Goal: Task Accomplishment & Management: Use online tool/utility

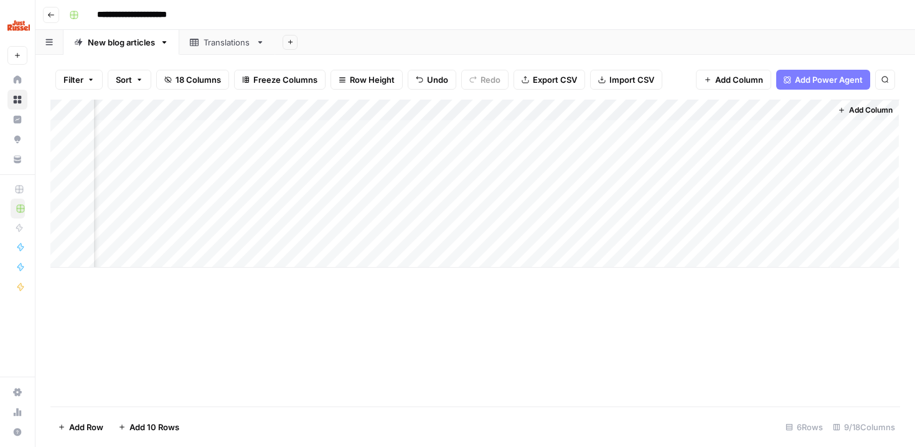
scroll to position [0, 460]
click at [472, 283] on div "Add Column" at bounding box center [475, 253] width 850 height 307
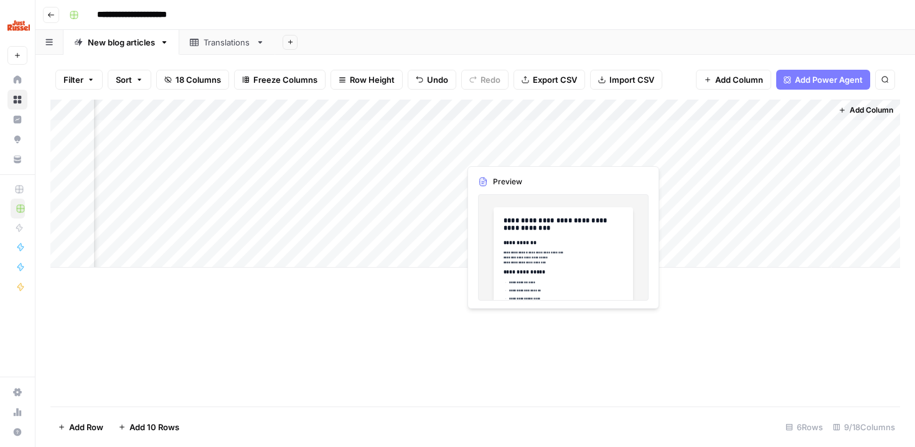
click at [482, 153] on div "Add Column" at bounding box center [475, 184] width 850 height 168
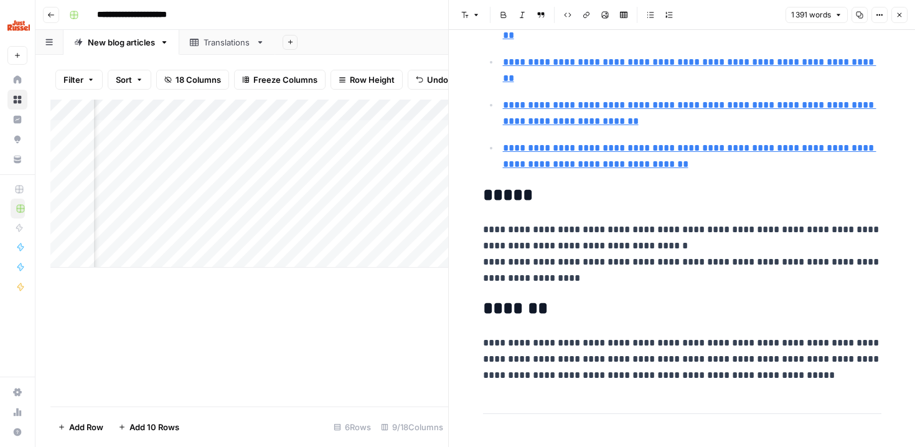
click at [222, 369] on div "Add Column" at bounding box center [249, 253] width 398 height 307
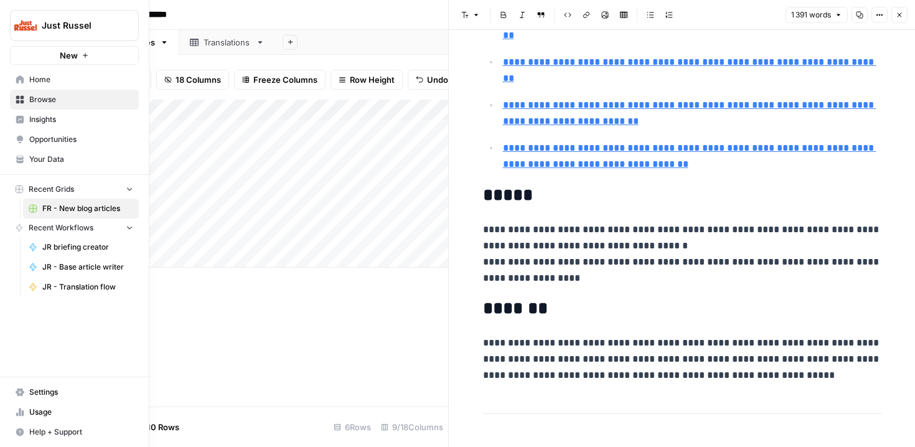
click at [19, 90] on link "Browse" at bounding box center [74, 100] width 129 height 20
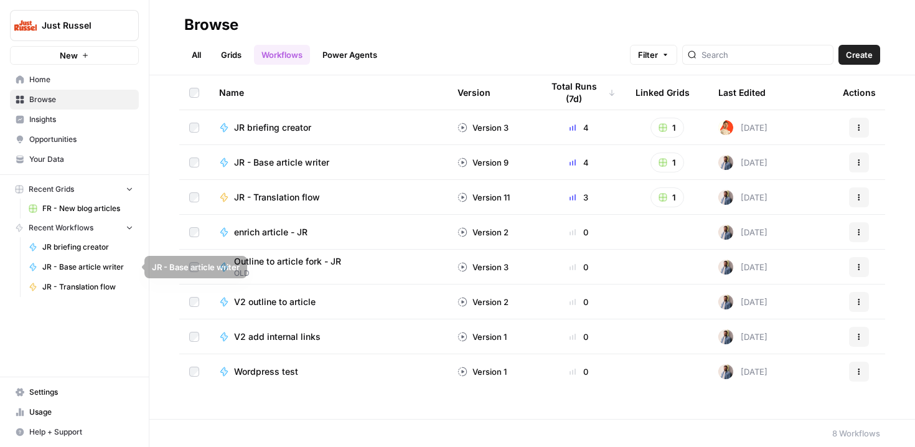
click at [82, 289] on span "JR - Translation flow" at bounding box center [87, 286] width 91 height 11
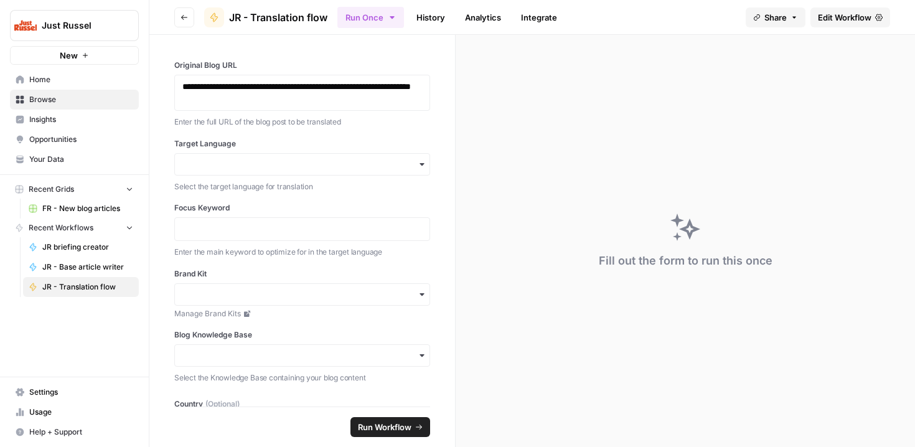
click at [439, 16] on link "History" at bounding box center [431, 17] width 44 height 20
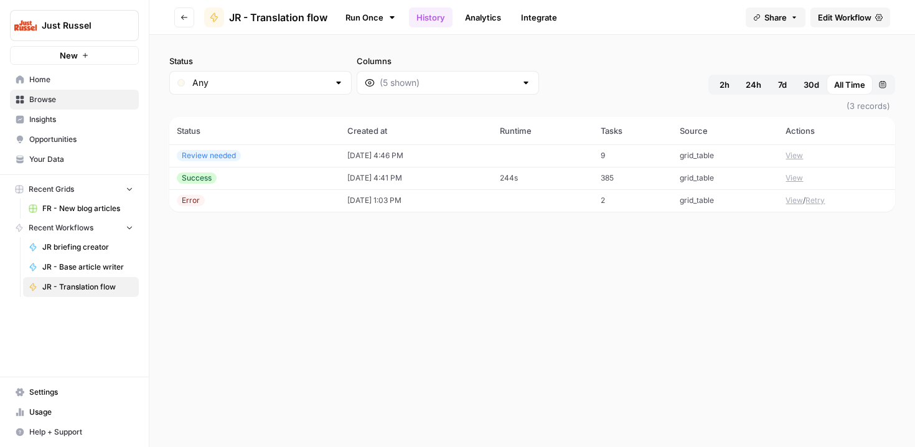
click at [364, 15] on link "Run Once" at bounding box center [370, 17] width 67 height 21
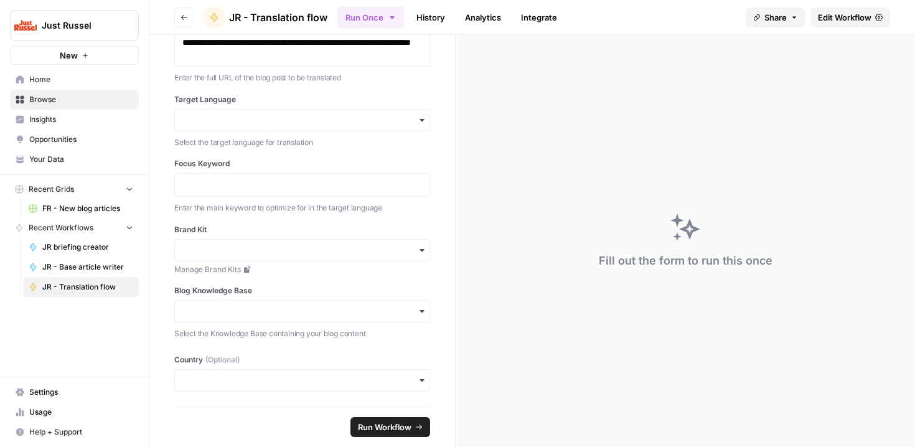
scroll to position [44, 0]
click at [238, 190] on p at bounding box center [302, 185] width 240 height 12
click at [224, 250] on input "Brand Kit" at bounding box center [302, 251] width 240 height 12
click at [39, 135] on span "Opportunities" at bounding box center [81, 139] width 104 height 11
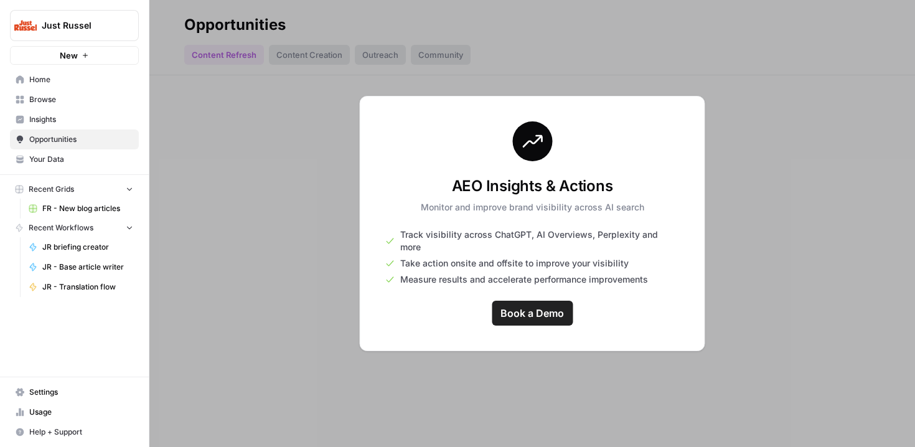
click at [35, 154] on span "Your Data" at bounding box center [81, 159] width 104 height 11
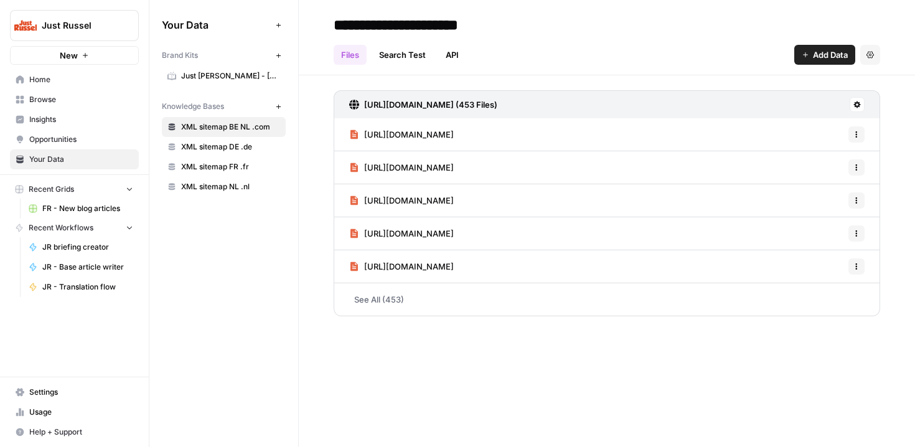
click at [248, 77] on span "Just Russel - France-FR" at bounding box center [230, 75] width 99 height 11
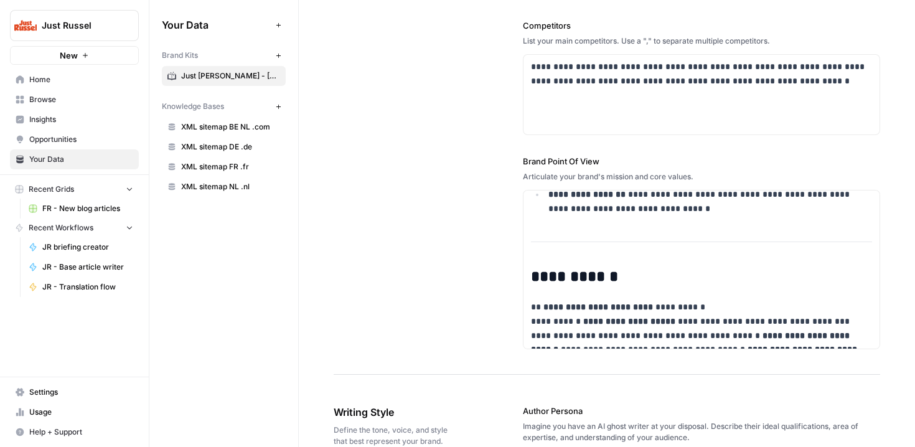
scroll to position [622, 0]
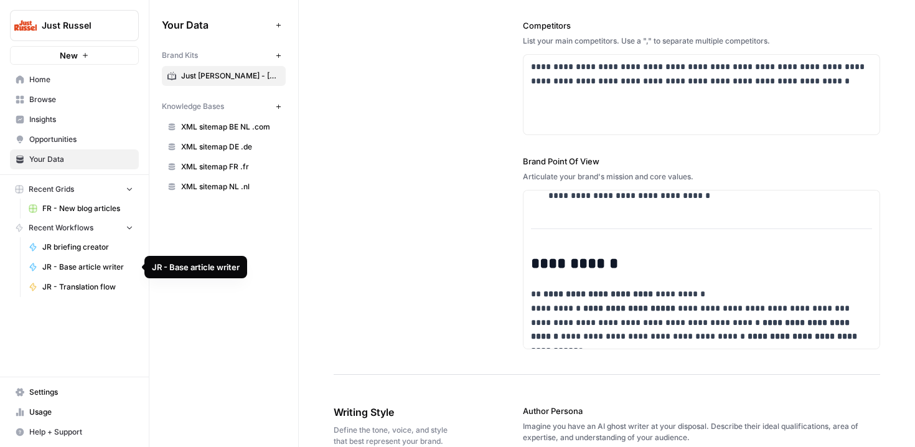
click at [61, 251] on span "JR briefing creator" at bounding box center [87, 247] width 91 height 11
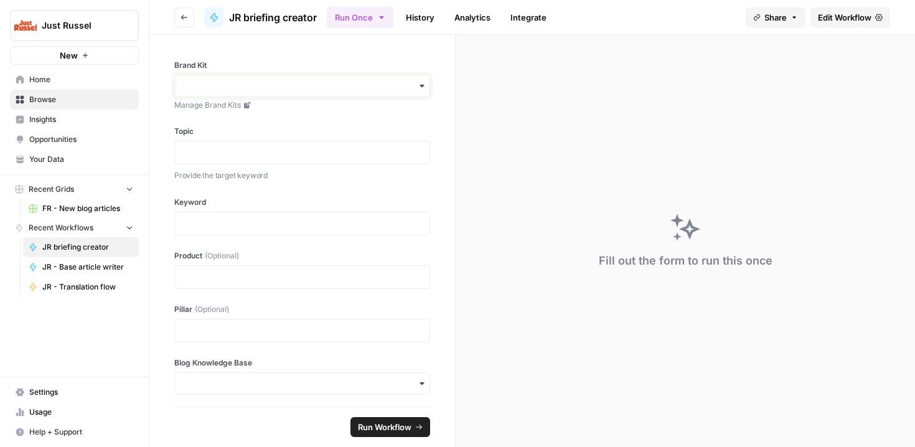
click at [219, 90] on input "Brand Kit" at bounding box center [302, 86] width 240 height 12
click at [202, 225] on p at bounding box center [302, 223] width 240 height 12
click at [50, 207] on span "FR - New blog articles" at bounding box center [87, 208] width 91 height 11
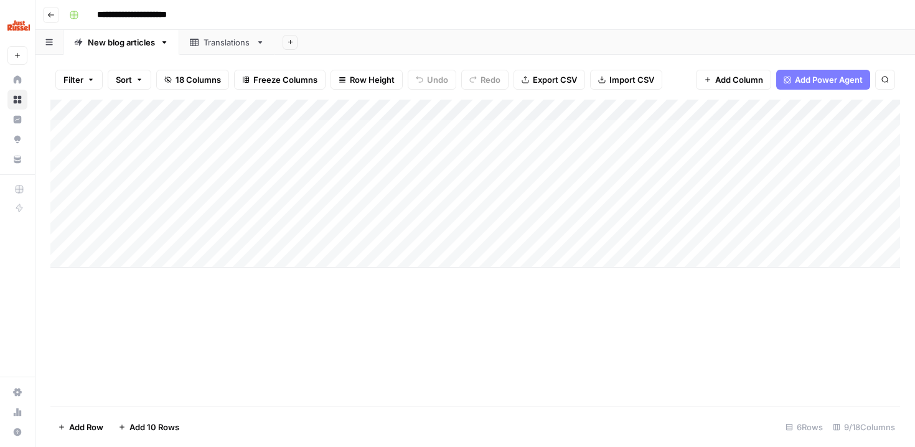
click at [769, 132] on div "Add Column" at bounding box center [475, 184] width 850 height 168
click at [779, 130] on div "Add Column" at bounding box center [475, 184] width 850 height 168
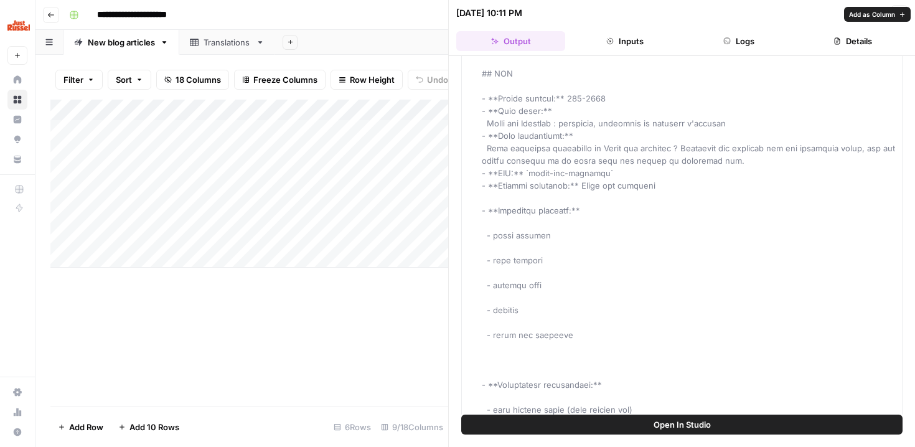
scroll to position [927, 0]
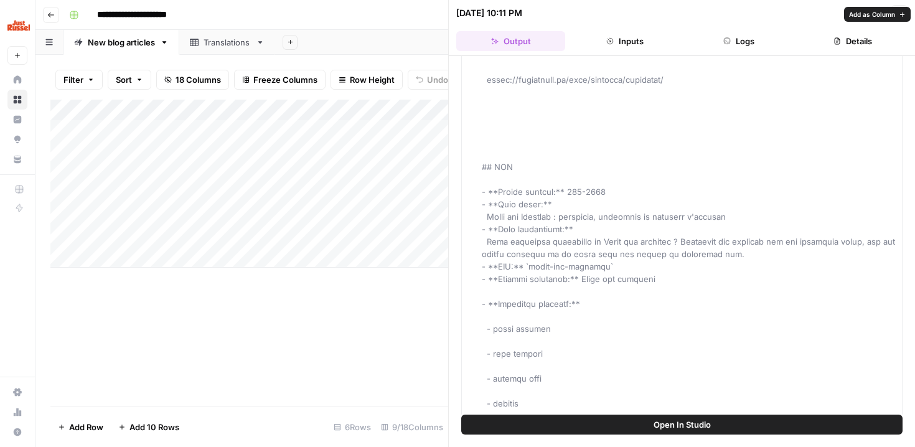
drag, startPoint x: 557, startPoint y: 167, endPoint x: 499, endPoint y: 167, distance: 58.5
copy span "oorden:** 700-"
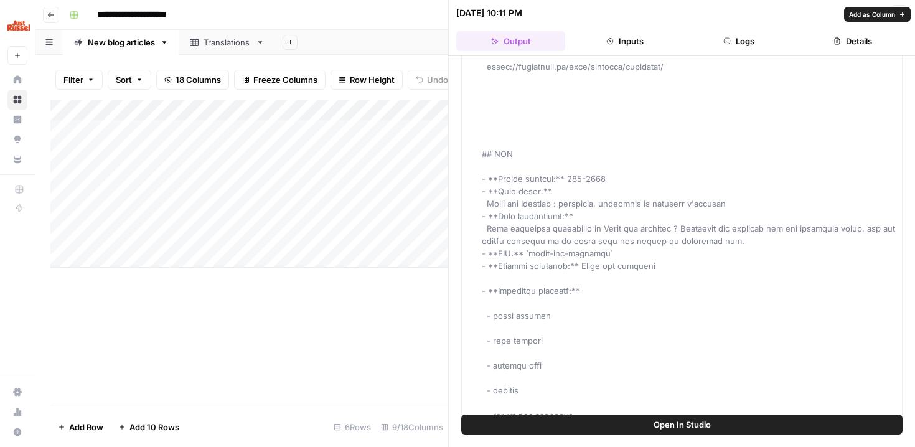
scroll to position [947, 0]
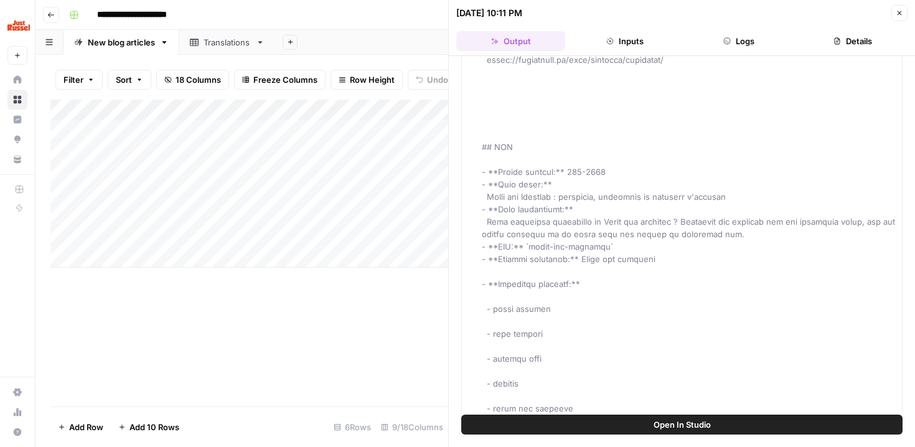
click at [421, 165] on div "Add Column" at bounding box center [249, 184] width 398 height 168
click at [413, 153] on div "Add Column" at bounding box center [249, 184] width 398 height 168
click at [419, 130] on div "Add Column" at bounding box center [249, 184] width 398 height 168
click at [902, 8] on button "Close" at bounding box center [899, 13] width 16 height 16
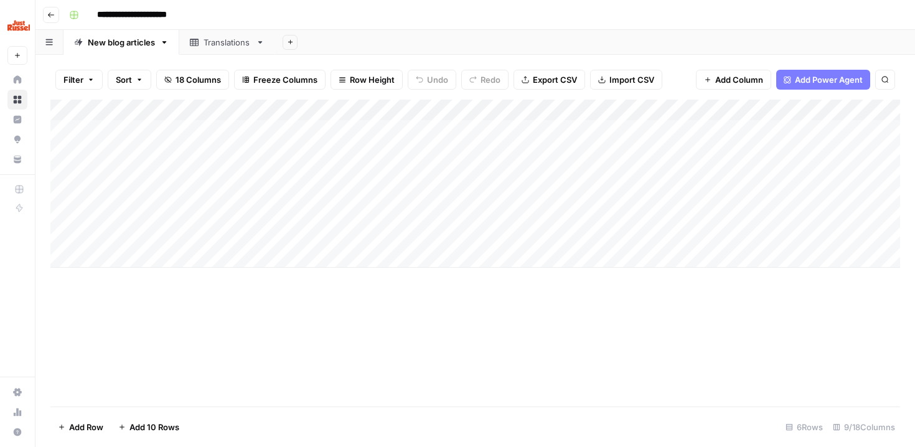
click at [494, 154] on div "Add Column" at bounding box center [475, 184] width 850 height 168
click at [524, 172] on div "Add Column" at bounding box center [475, 184] width 850 height 168
click at [743, 161] on div "Add Column" at bounding box center [475, 184] width 850 height 168
click at [780, 153] on div "Add Column" at bounding box center [475, 184] width 850 height 168
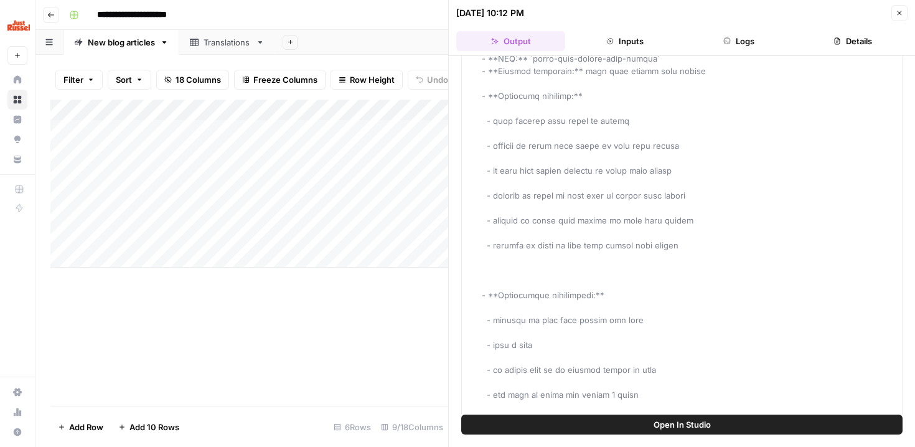
scroll to position [1025, 0]
click at [898, 12] on icon "button" at bounding box center [899, 12] width 7 height 7
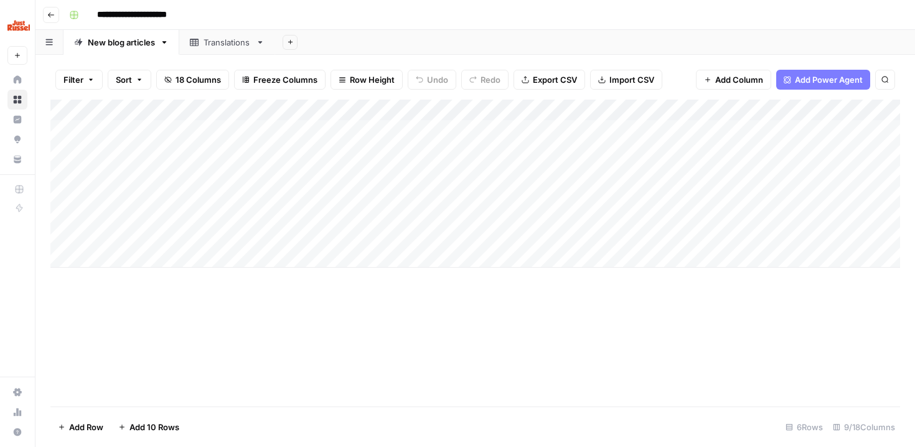
click at [781, 110] on div "Add Column" at bounding box center [475, 184] width 850 height 168
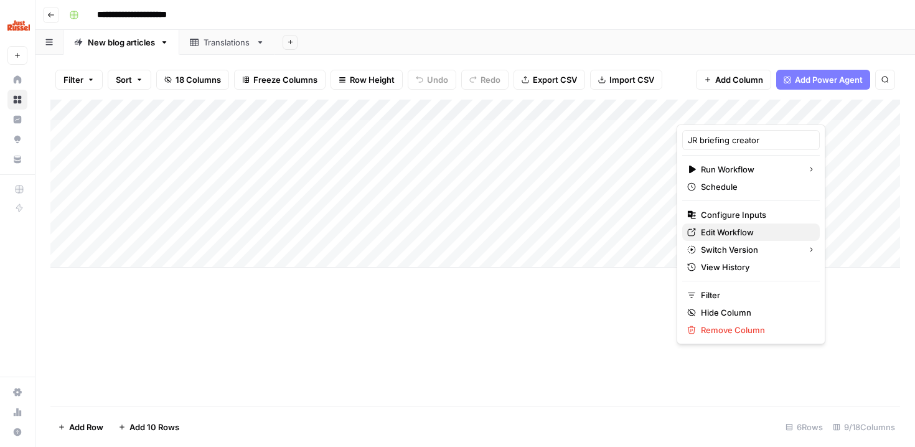
click at [697, 228] on div "Edit Workflow" at bounding box center [751, 232] width 128 height 12
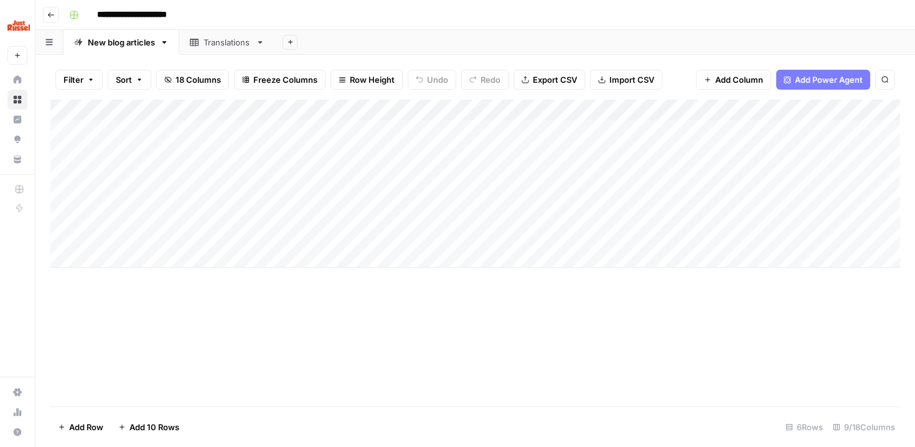
click at [728, 134] on div "Add Column" at bounding box center [475, 184] width 850 height 168
click at [780, 129] on div "Add Column" at bounding box center [475, 184] width 850 height 168
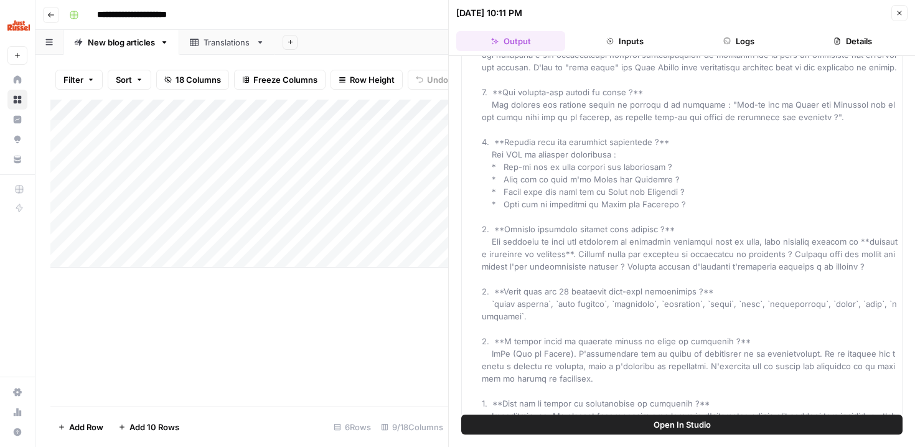
scroll to position [4645, 0]
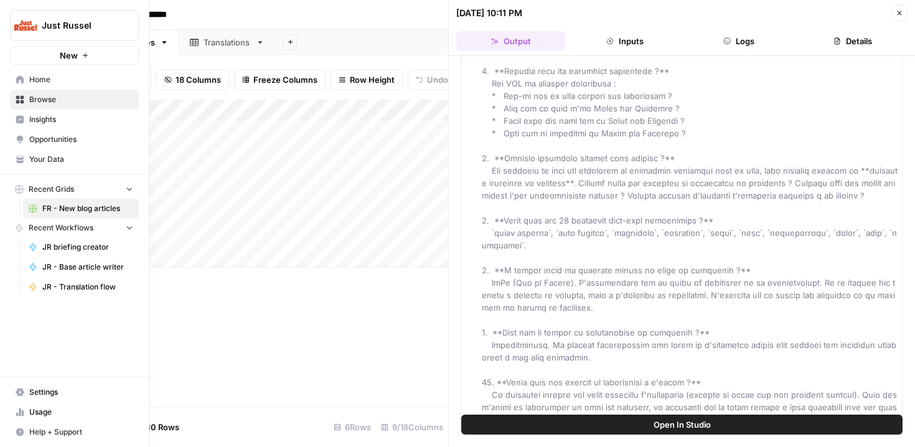
click at [33, 163] on span "Your Data" at bounding box center [81, 159] width 104 height 11
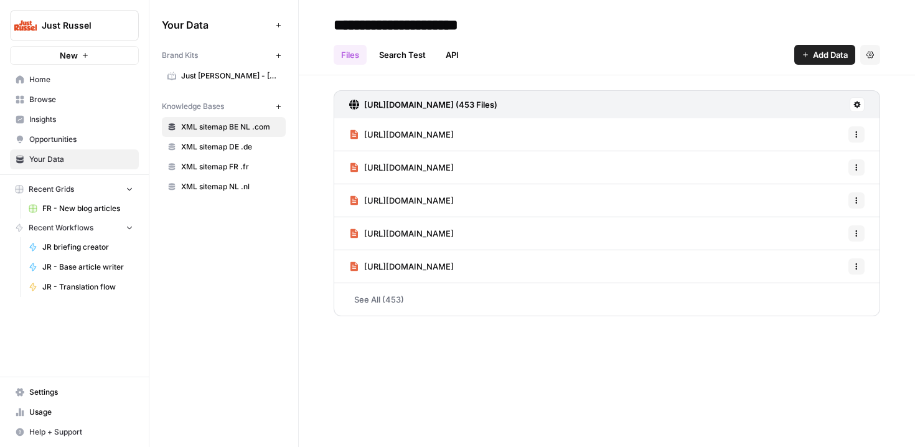
click at [63, 141] on span "Opportunities" at bounding box center [81, 139] width 104 height 11
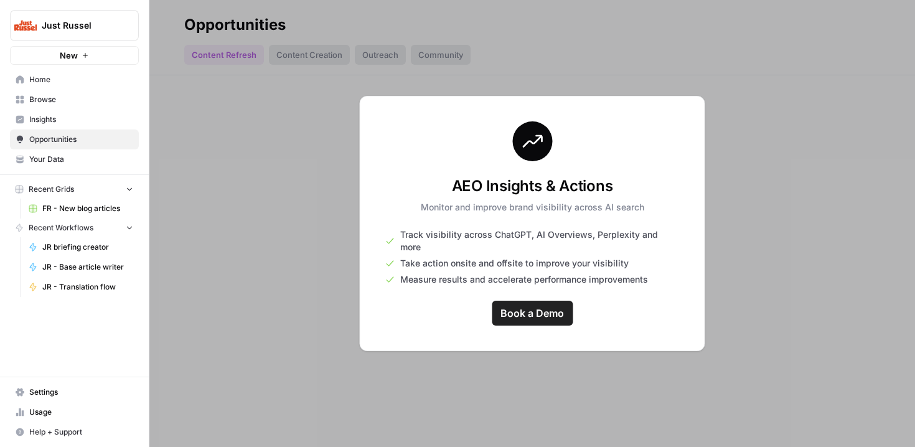
click at [53, 125] on link "Insights" at bounding box center [74, 120] width 129 height 20
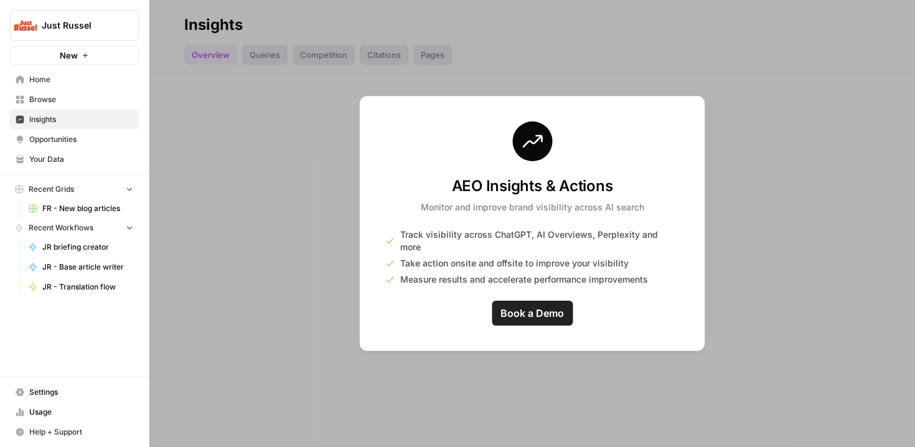
click at [43, 96] on span "Browse" at bounding box center [81, 99] width 104 height 11
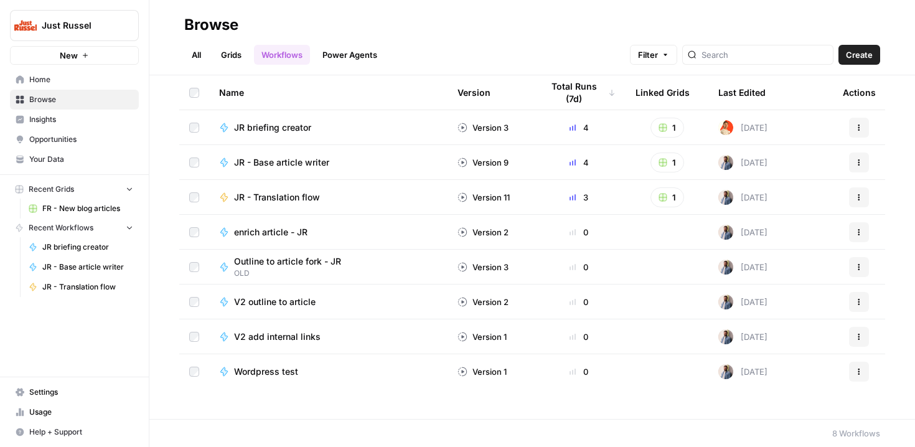
click at [33, 156] on span "Your Data" at bounding box center [81, 159] width 104 height 11
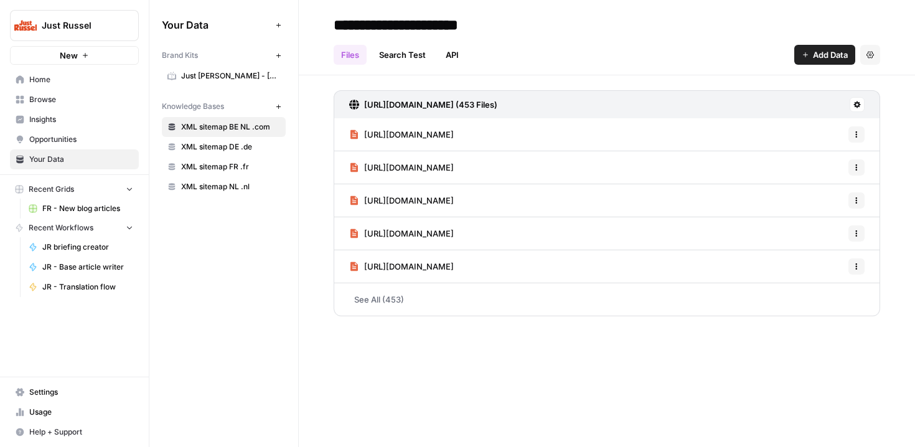
click at [192, 76] on span "Just Russel - France-FR" at bounding box center [230, 75] width 99 height 11
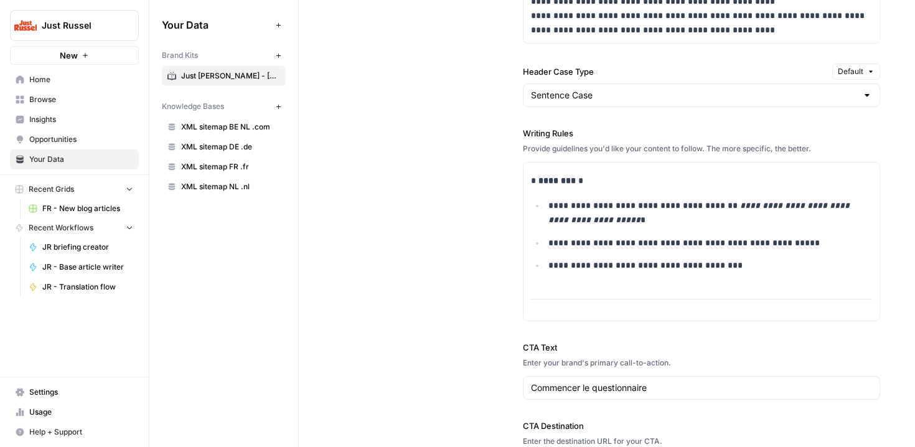
scroll to position [756, 0]
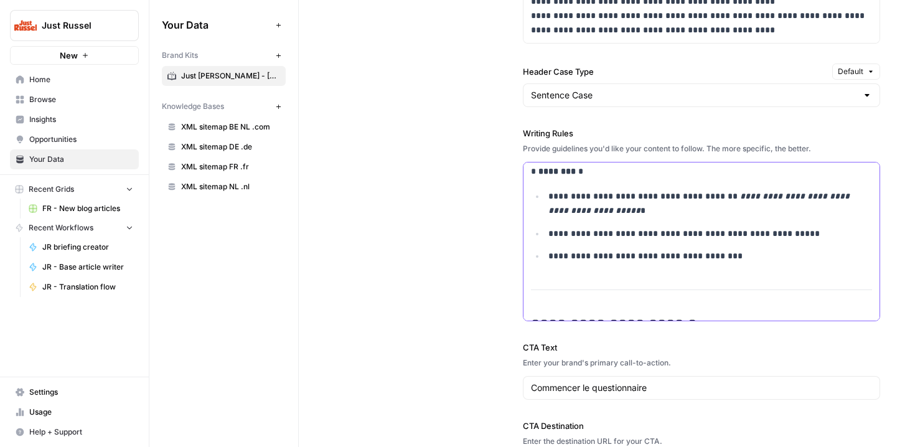
click at [731, 253] on p "**********" at bounding box center [710, 256] width 324 height 14
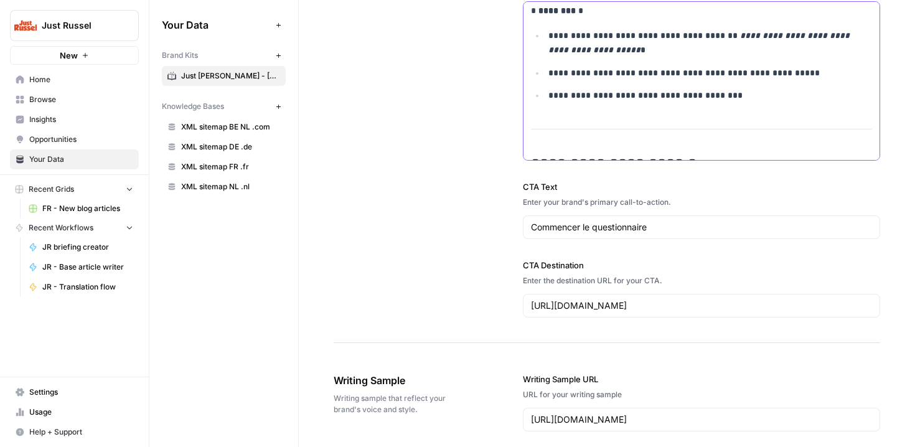
scroll to position [1558, 0]
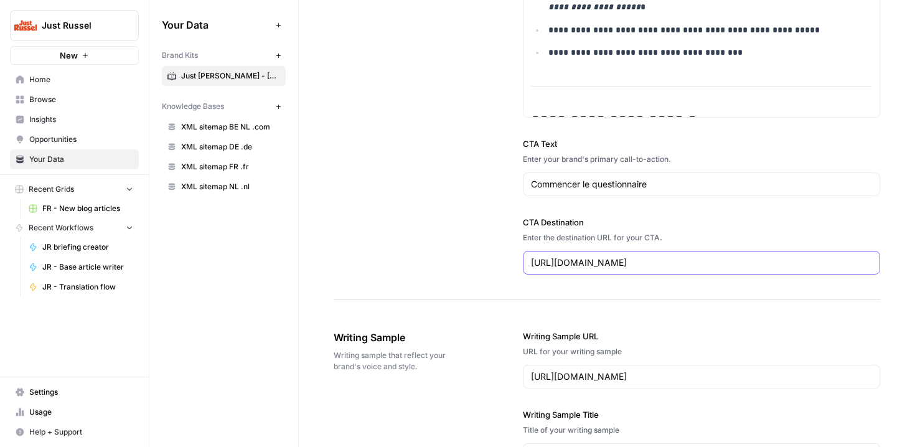
click at [634, 264] on input "https://app.justrussel.com/signup" at bounding box center [702, 262] width 342 height 12
click at [641, 264] on input "https://app.justrussel.com/signup" at bounding box center [702, 262] width 342 height 12
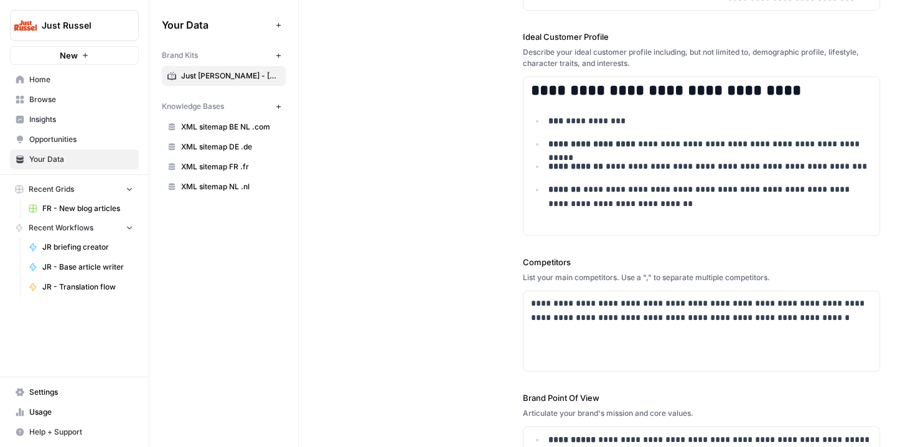
scroll to position [0, 0]
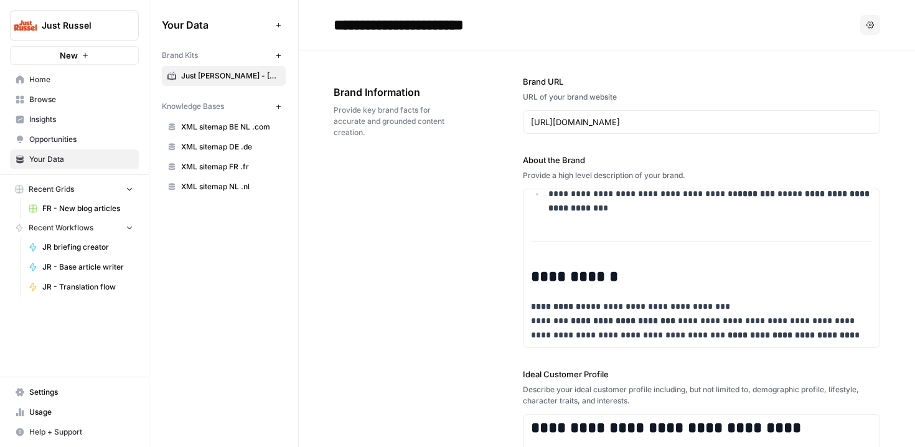
type input "https://app.justrussel.fr/signup"
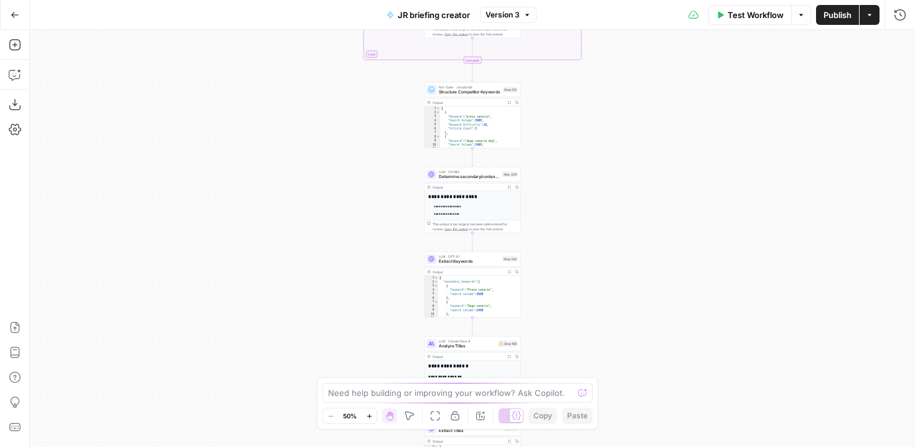
click at [365, 128] on div "true false Workflow Set Inputs Inputs SEO Research Semrush Keyword Overview Ste…" at bounding box center [472, 238] width 885 height 417
